Goal: Task Accomplishment & Management: Manage account settings

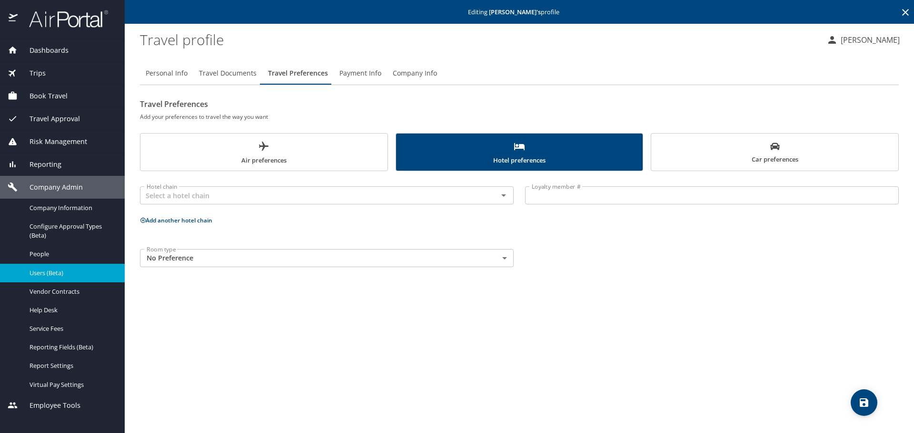
click at [905, 12] on icon at bounding box center [905, 12] width 7 height 7
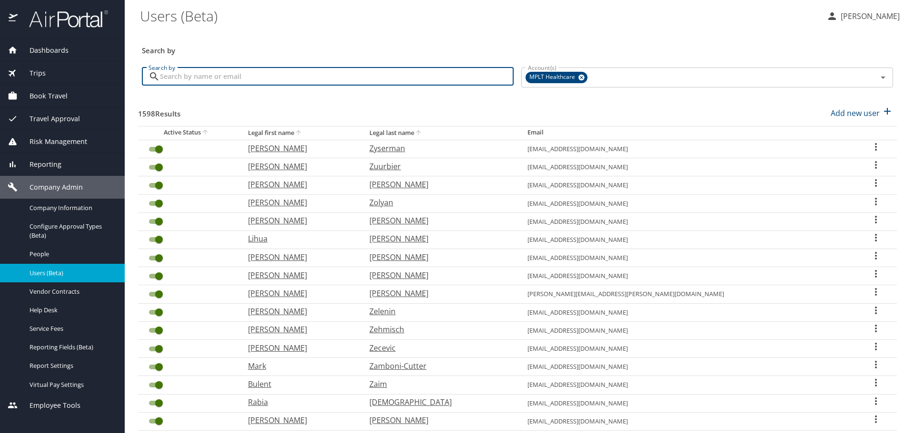
click at [463, 80] on input "Search by" at bounding box center [337, 77] width 354 height 18
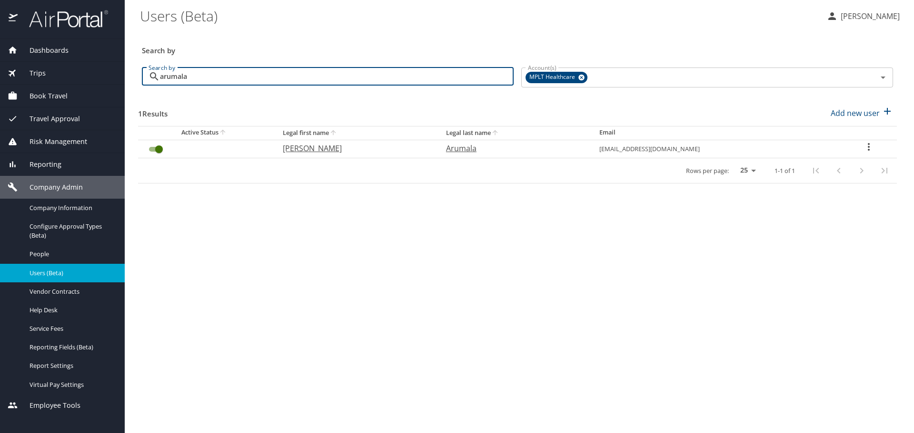
type input "Arumala"
click at [307, 147] on p "[PERSON_NAME]" at bounding box center [355, 148] width 144 height 11
select select "US"
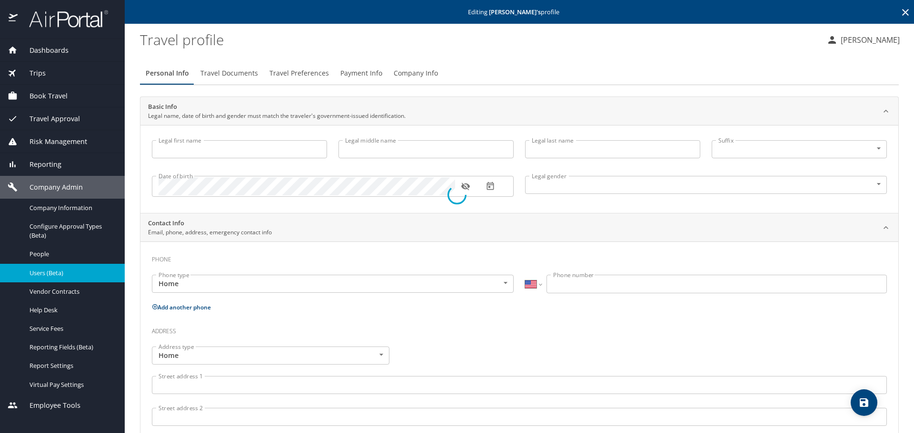
type input "[PERSON_NAME]"
type input "Okiemute"
type input "Arumala"
type input "[DEMOGRAPHIC_DATA]"
type input "[PERSON_NAME]"
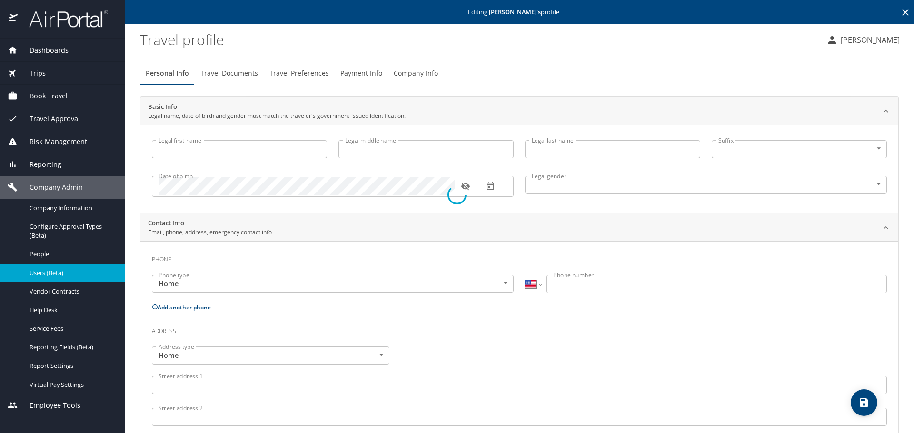
type input "Olumba"
type input "[PHONE_NUMBER]"
select select "US"
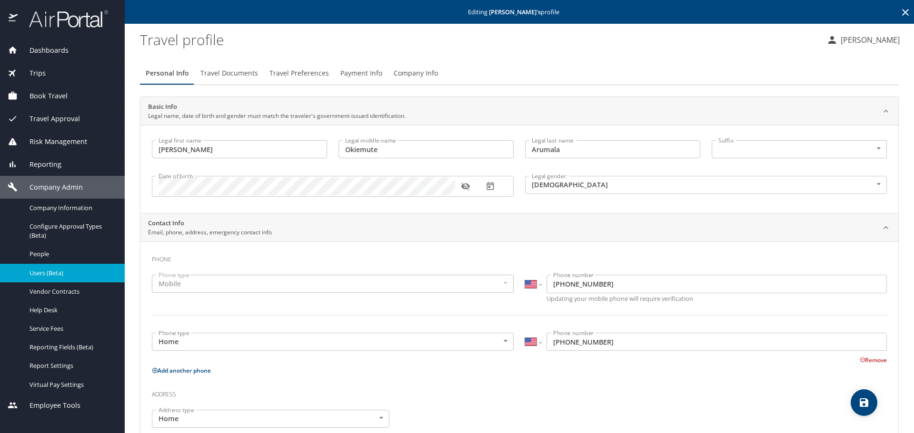
click at [293, 74] on span "Travel Preferences" at bounding box center [298, 74] width 59 height 12
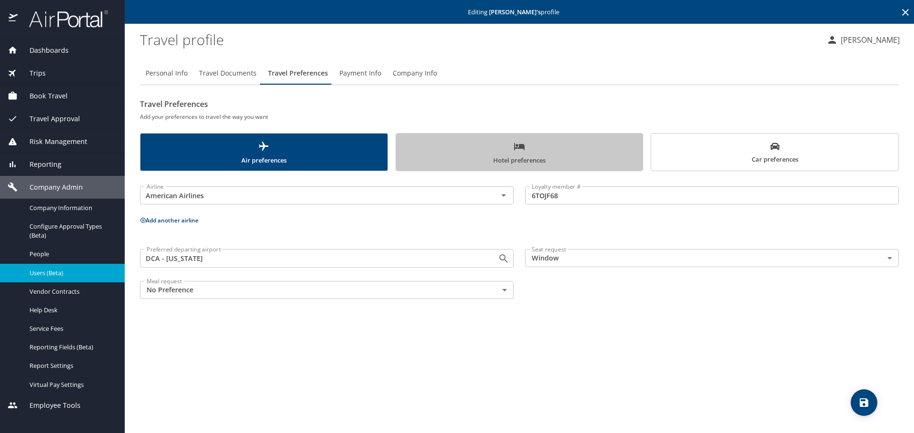
click at [492, 147] on span "Hotel preferences" at bounding box center [520, 153] width 236 height 25
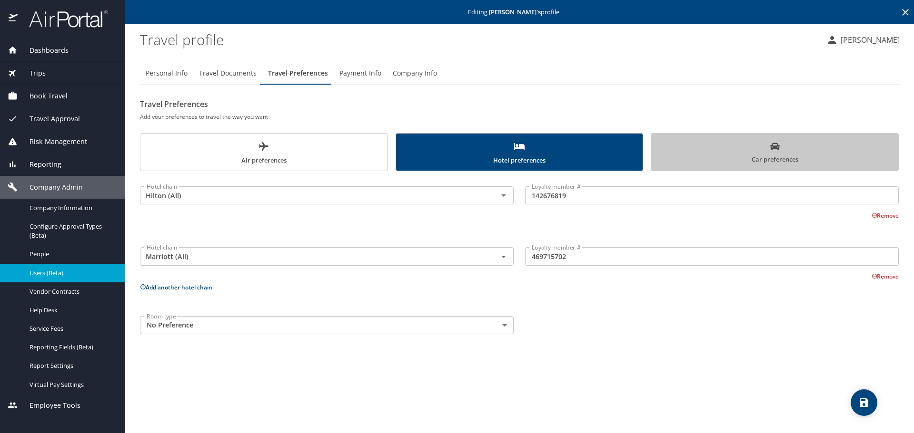
click at [661, 157] on span "Car preferences" at bounding box center [775, 153] width 236 height 23
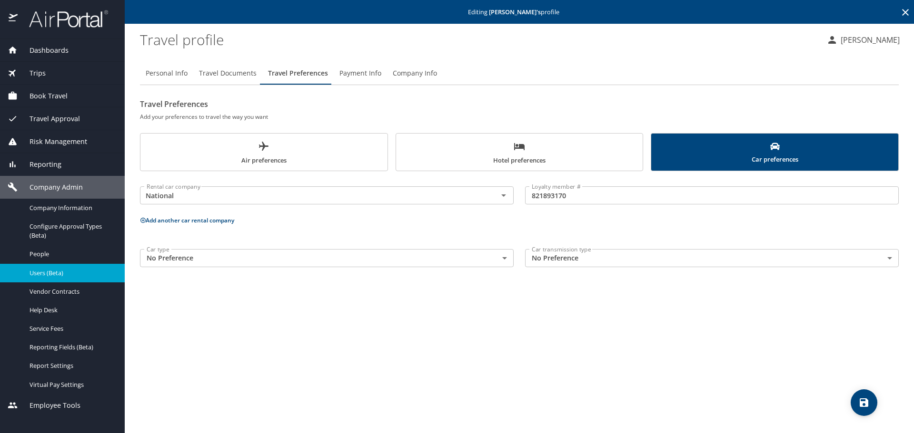
click at [255, 155] on span "Air preferences" at bounding box center [264, 153] width 236 height 25
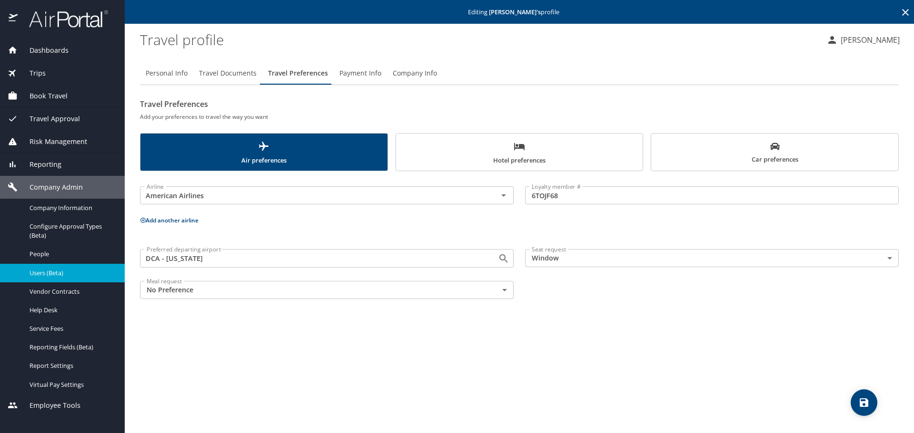
click at [528, 147] on span "Hotel preferences" at bounding box center [520, 153] width 236 height 25
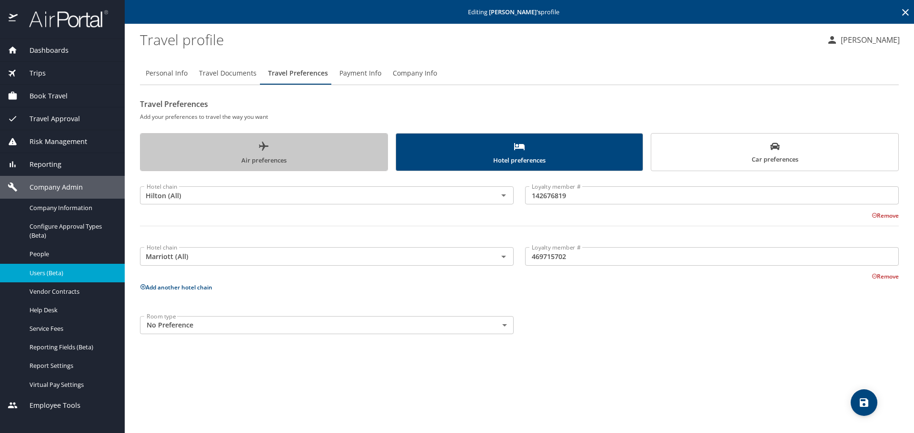
click at [308, 156] on span "Air preferences" at bounding box center [264, 153] width 236 height 25
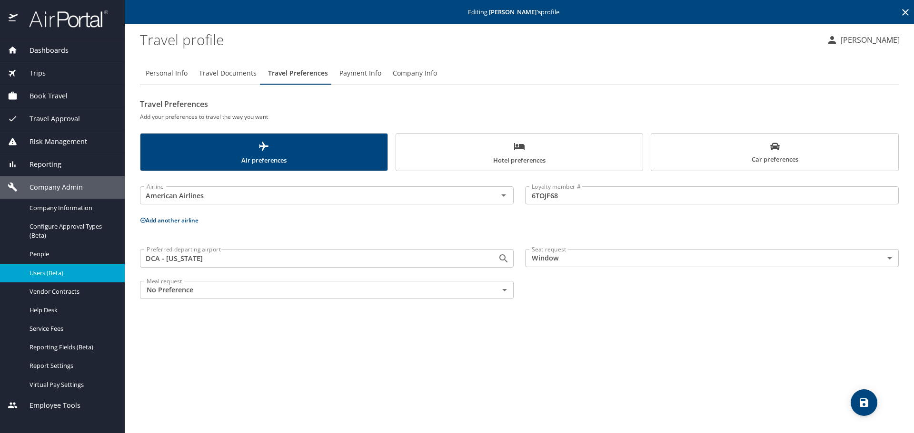
click at [414, 73] on span "Company Info" at bounding box center [415, 74] width 44 height 12
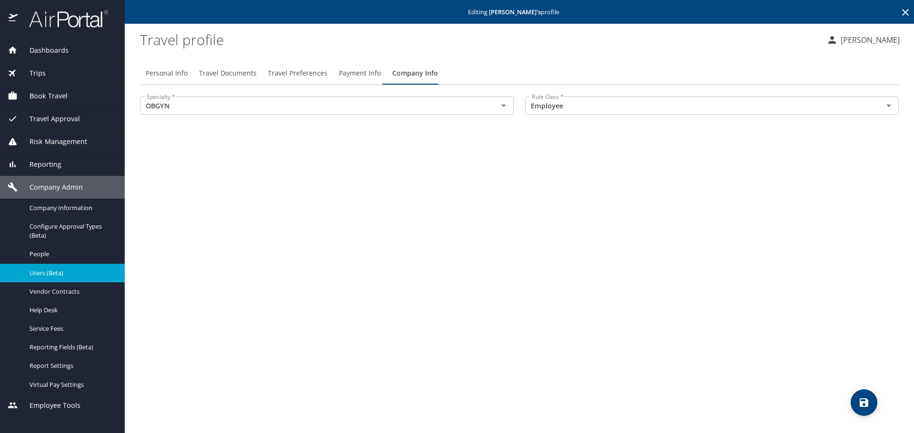
drag, startPoint x: 229, startPoint y: 69, endPoint x: 236, endPoint y: 69, distance: 7.1
click at [230, 69] on span "Travel Documents" at bounding box center [228, 74] width 58 height 12
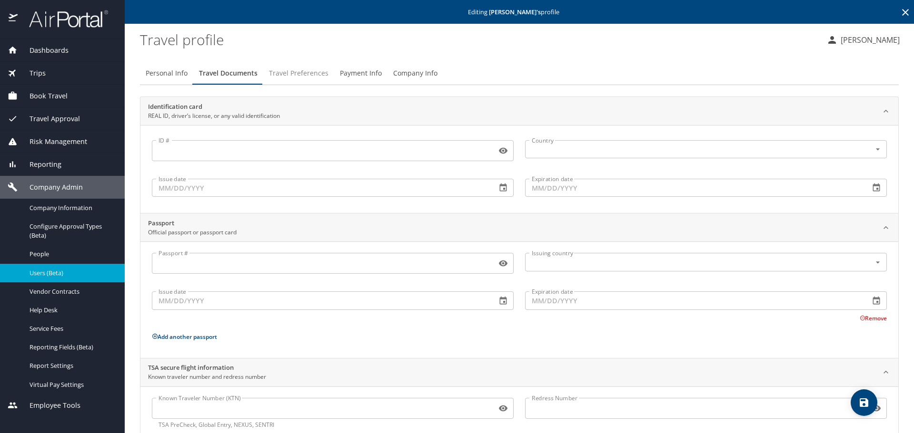
click at [298, 72] on span "Travel Preferences" at bounding box center [298, 74] width 59 height 12
